Goal: Transaction & Acquisition: Purchase product/service

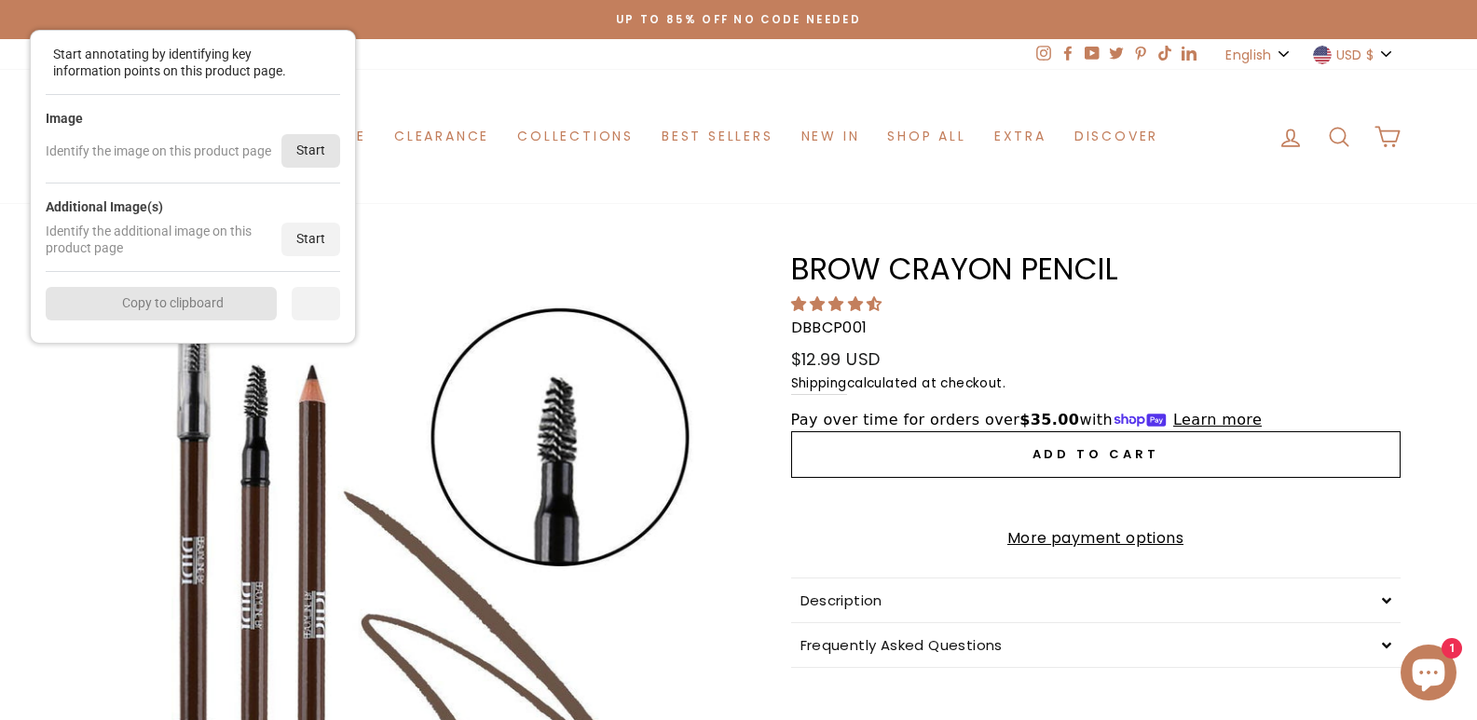
click at [307, 147] on div "Start" at bounding box center [310, 151] width 59 height 34
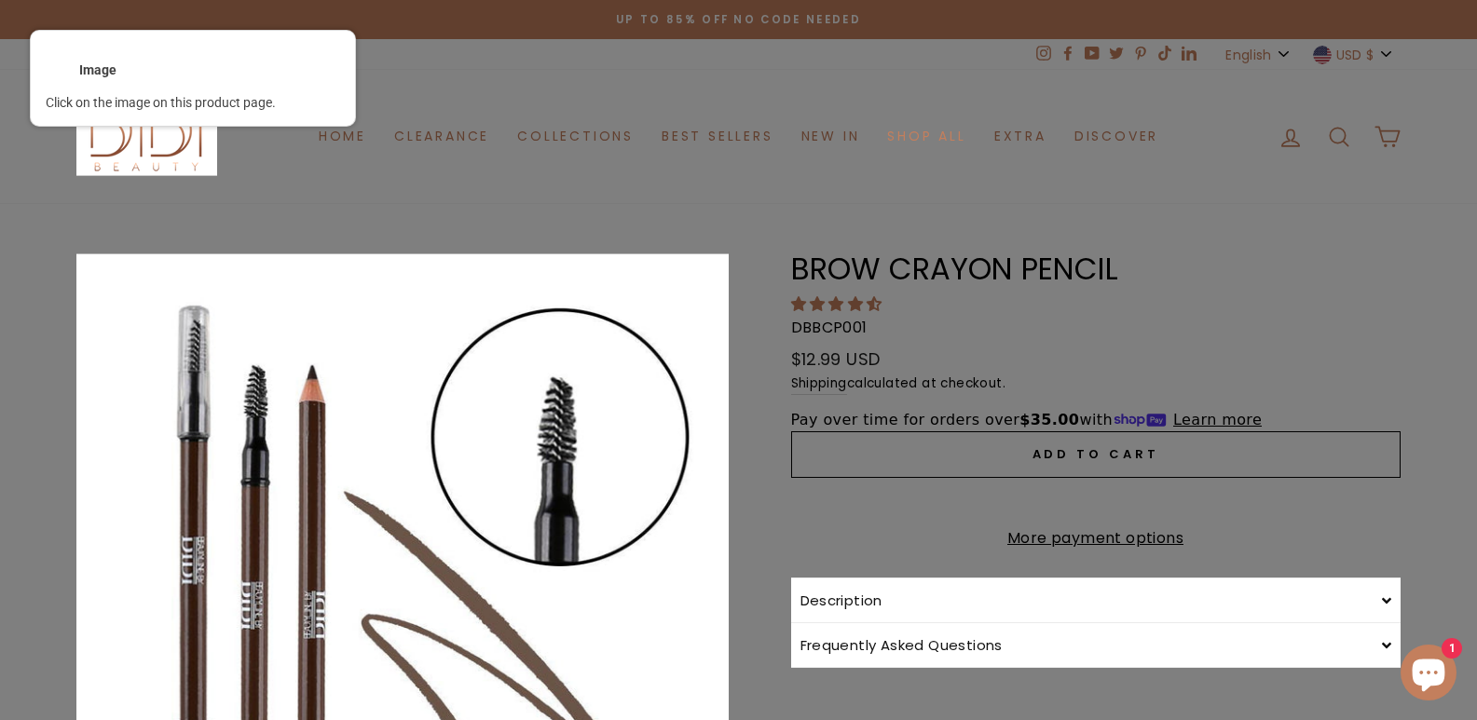
click at [408, 333] on div at bounding box center [402, 579] width 655 height 655
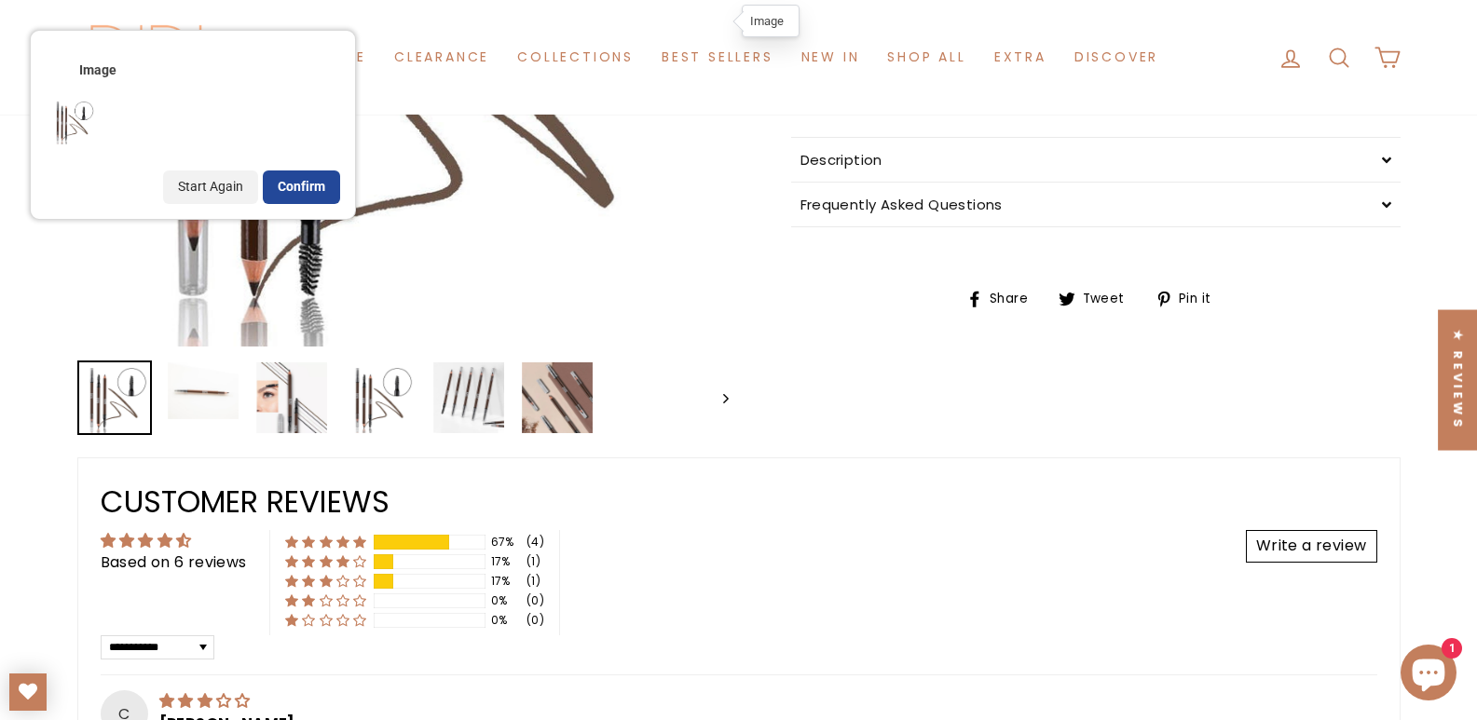
click at [305, 184] on div "Confirm" at bounding box center [301, 187] width 77 height 34
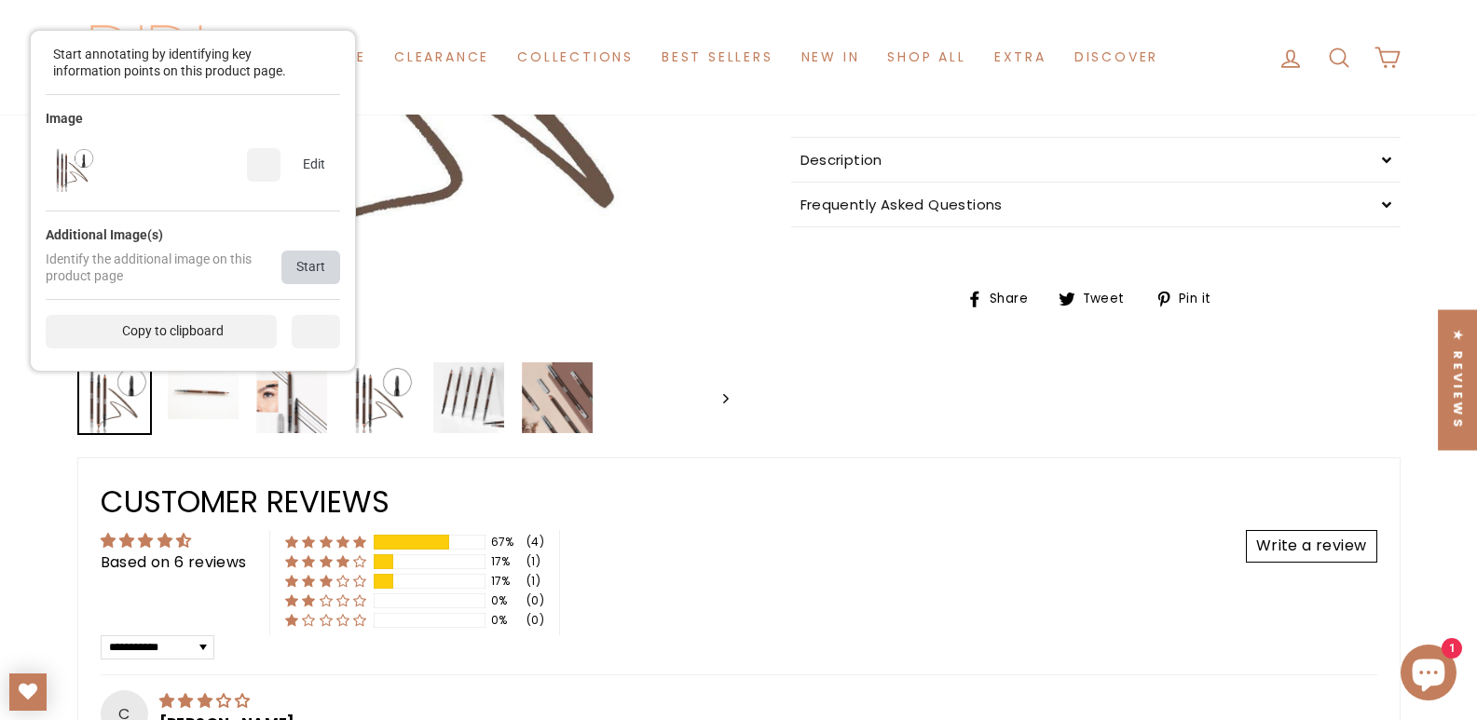
click at [322, 266] on div "Start" at bounding box center [310, 268] width 59 height 34
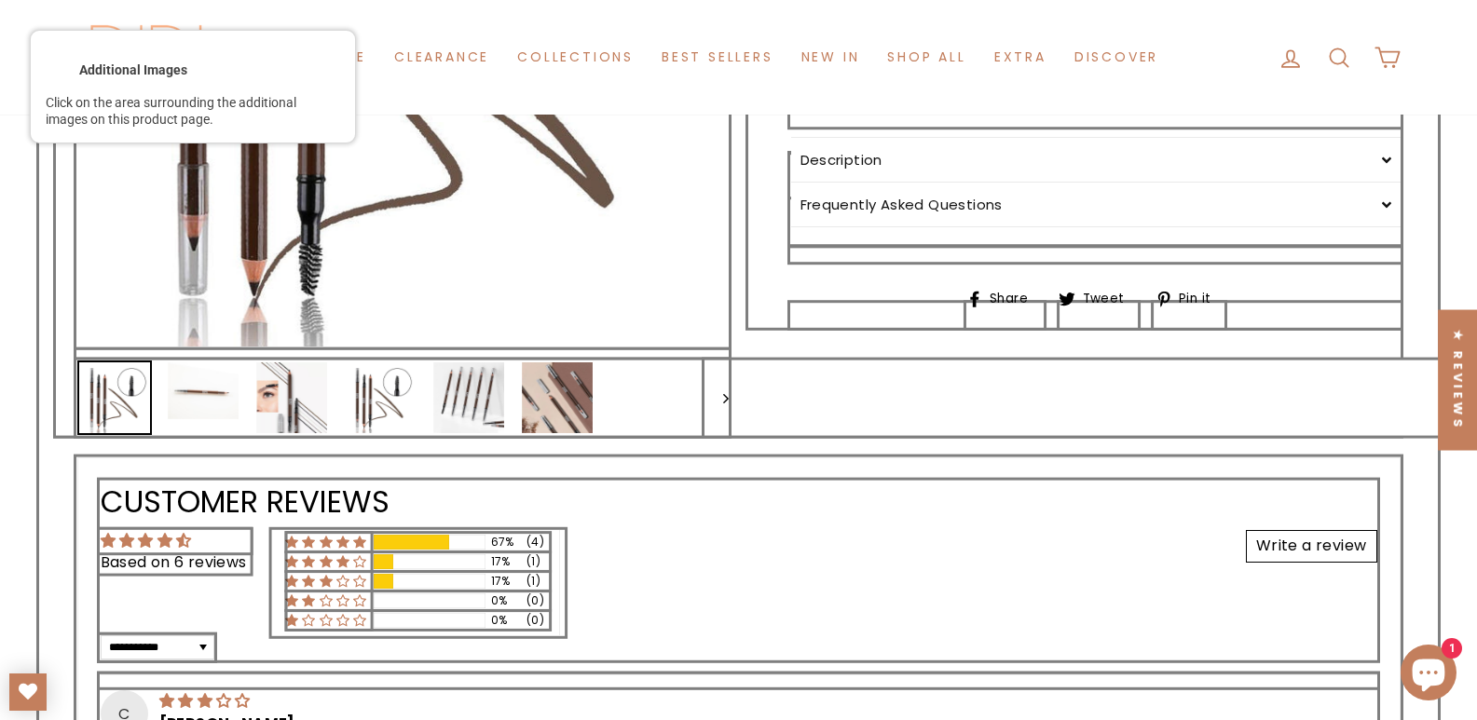
click at [346, 409] on div at bounding box center [402, 398] width 655 height 78
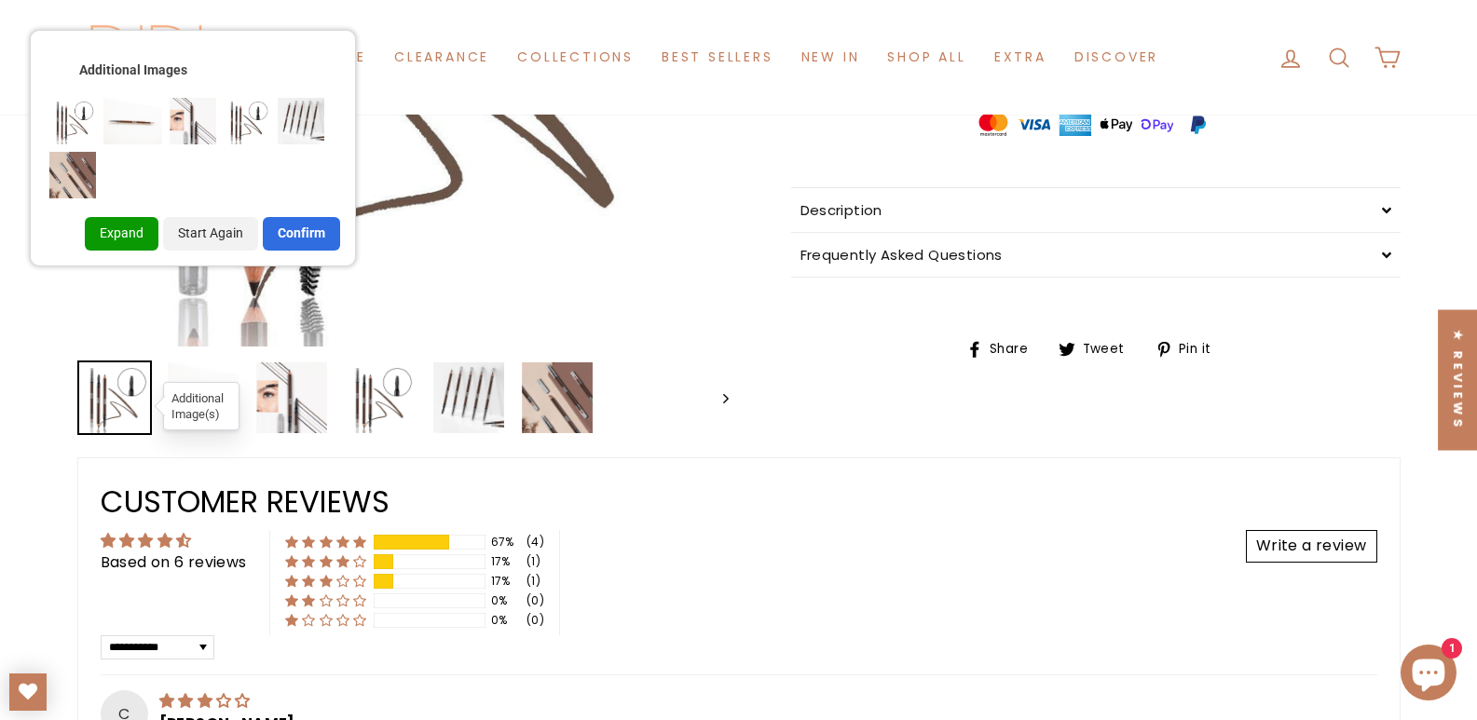
click at [321, 219] on div "Confirm" at bounding box center [301, 234] width 77 height 34
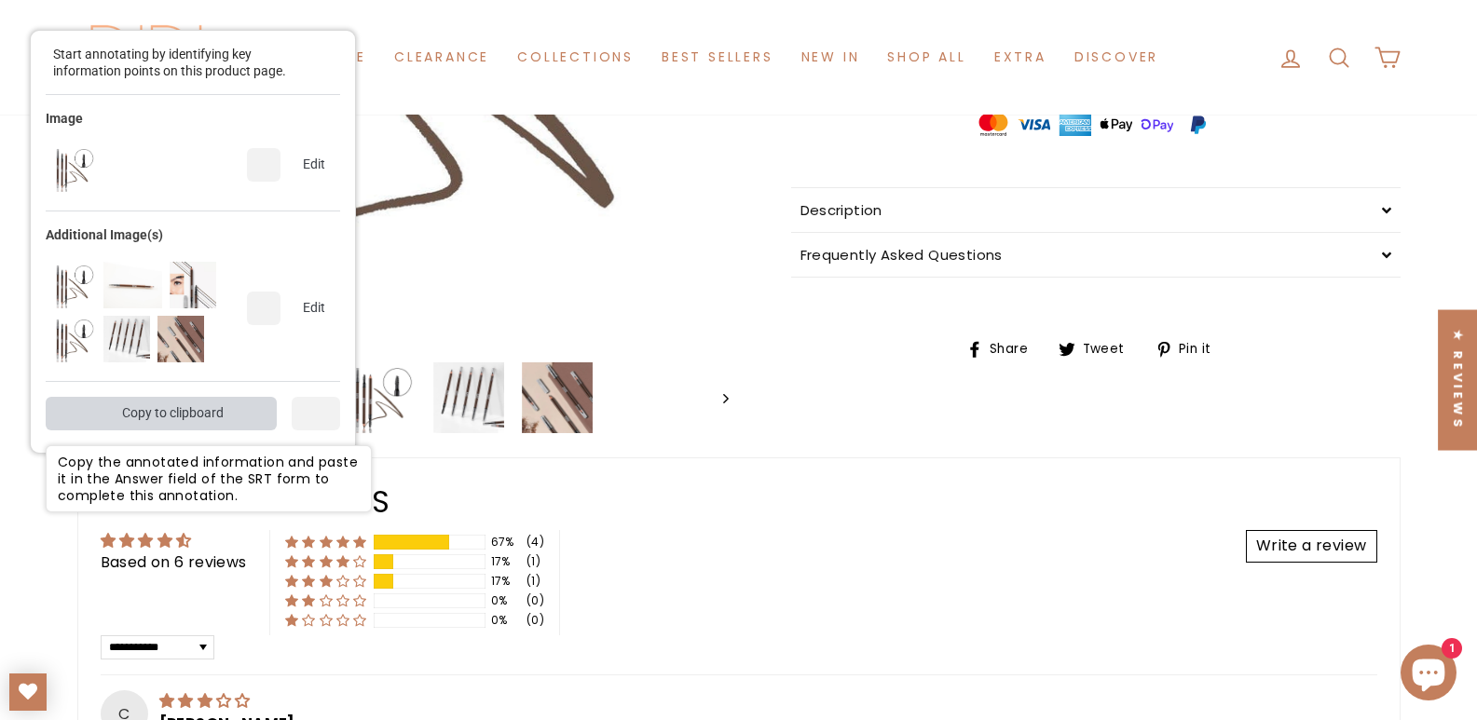
click at [190, 422] on div "Copy to clipboard" at bounding box center [161, 414] width 231 height 34
